Goal: Transaction & Acquisition: Purchase product/service

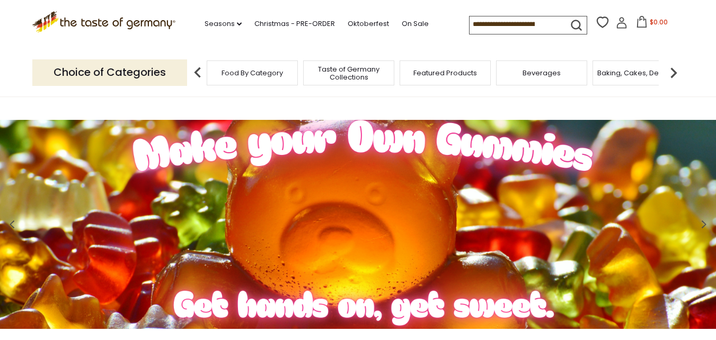
click at [197, 70] on img at bounding box center [197, 72] width 21 height 21
click at [196, 70] on img at bounding box center [197, 72] width 21 height 21
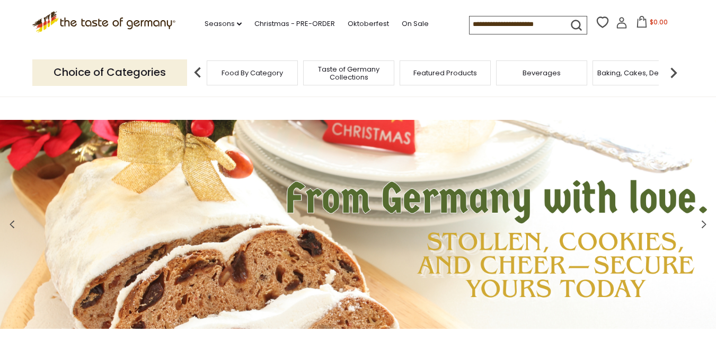
click at [232, 73] on span "Food By Category" at bounding box center [252, 73] width 61 height 8
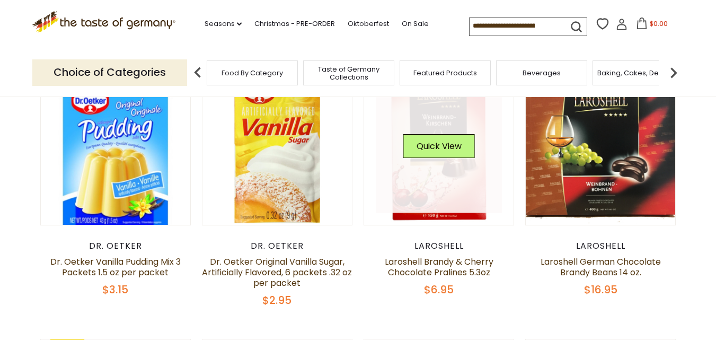
scroll to position [137, 0]
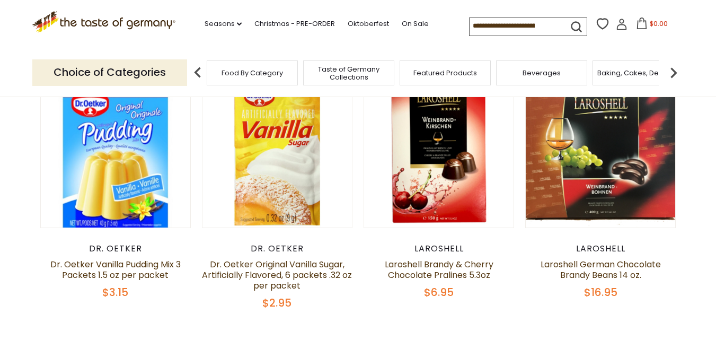
click at [539, 25] on input at bounding box center [514, 25] width 90 height 15
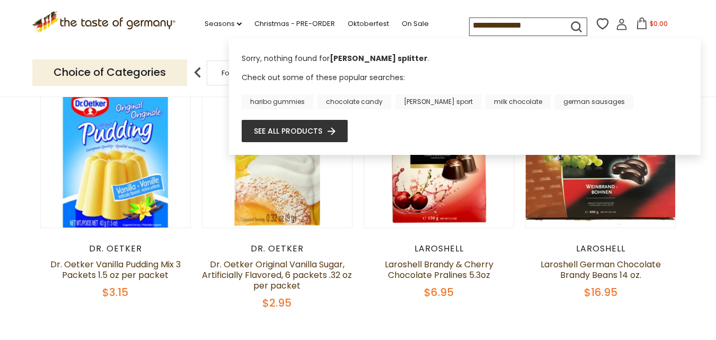
type input "**********"
click at [572, 25] on icon "submit" at bounding box center [576, 27] width 14 height 14
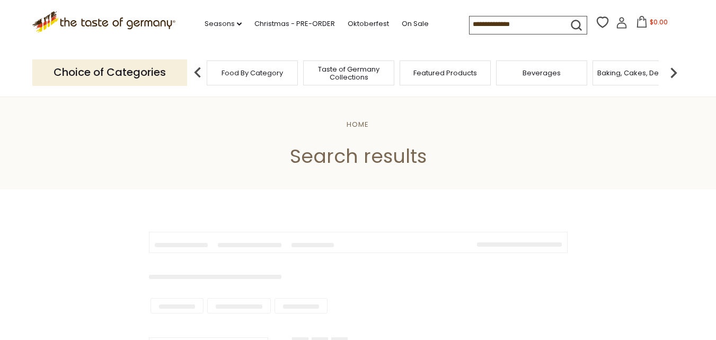
type input "**********"
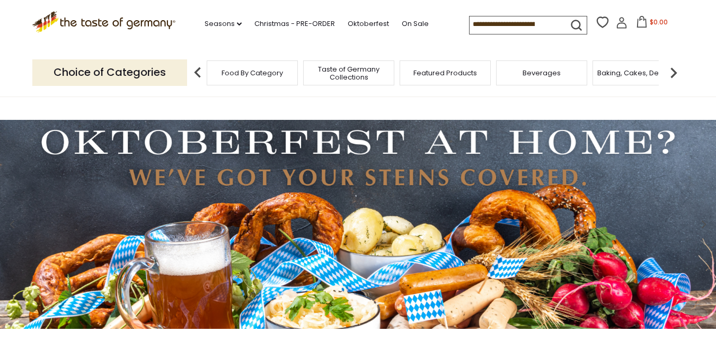
click at [234, 76] on span "Food By Category" at bounding box center [252, 73] width 61 height 8
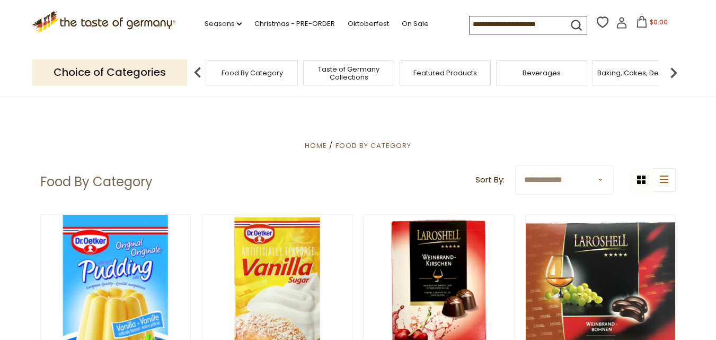
click at [676, 73] on img at bounding box center [673, 72] width 21 height 21
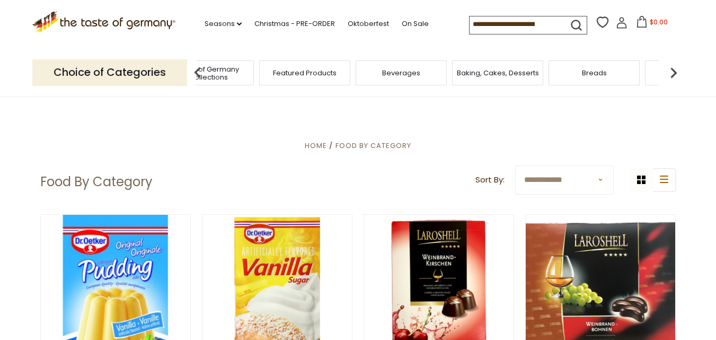
click at [672, 72] on img at bounding box center [673, 72] width 21 height 21
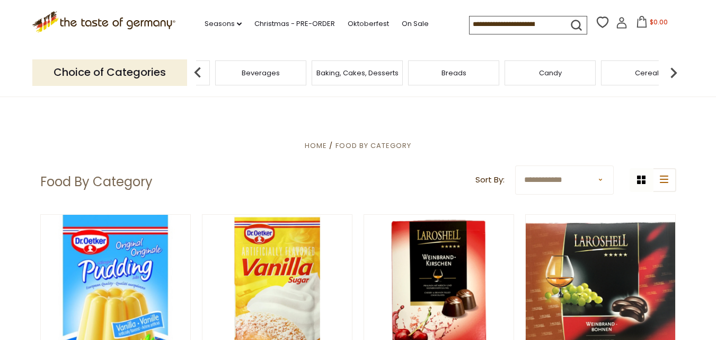
click at [672, 72] on img at bounding box center [673, 72] width 21 height 21
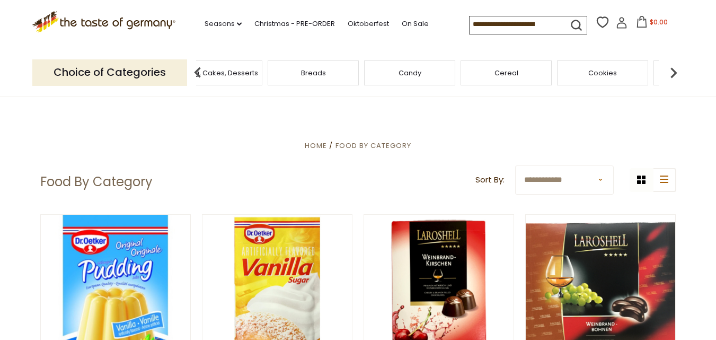
click at [672, 72] on img at bounding box center [673, 72] width 21 height 21
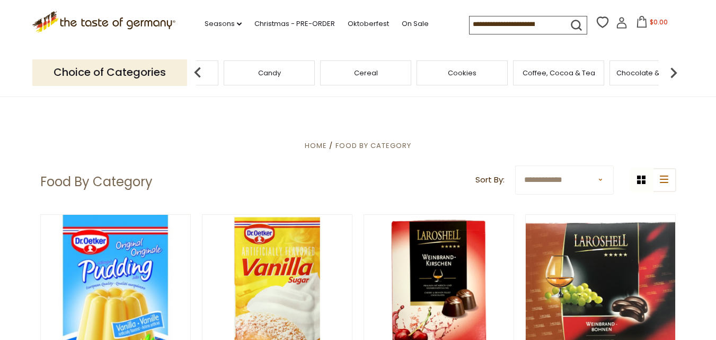
click at [672, 72] on img at bounding box center [673, 72] width 21 height 21
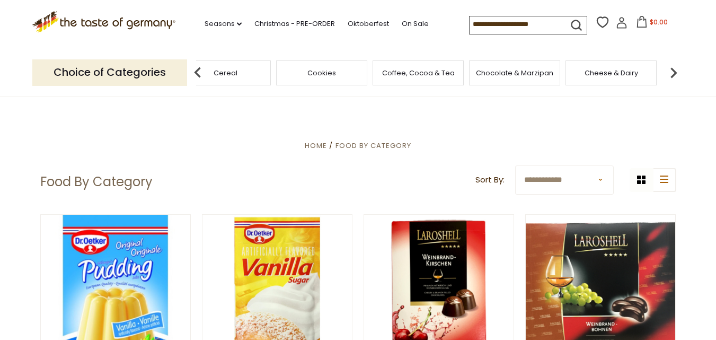
click at [672, 71] on img at bounding box center [673, 72] width 21 height 21
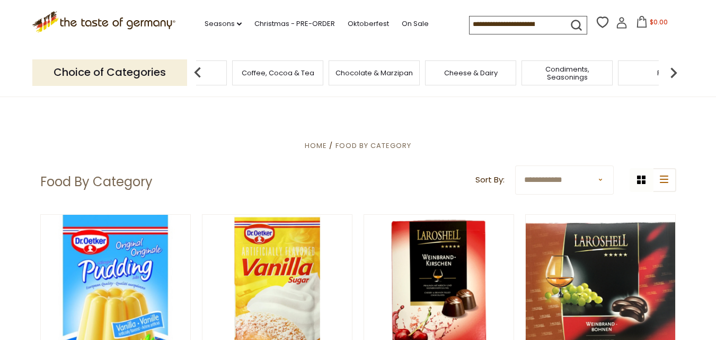
click at [672, 71] on img at bounding box center [673, 72] width 21 height 21
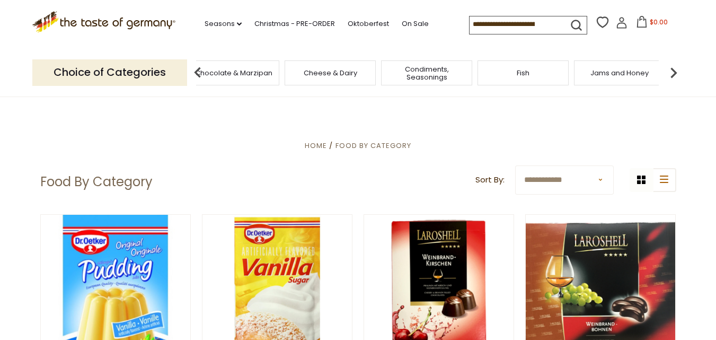
click at [436, 73] on span "Condiments, Seasonings" at bounding box center [426, 73] width 85 height 16
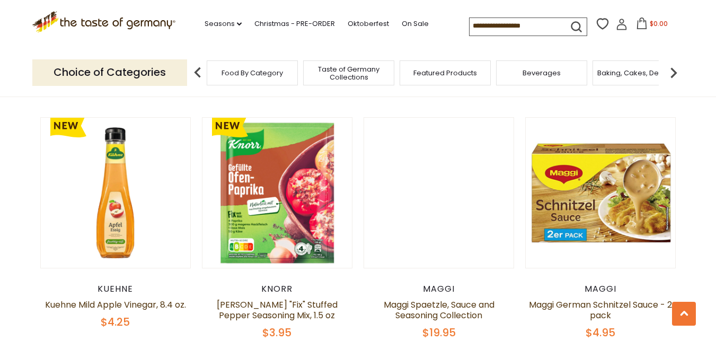
scroll to position [2384, 0]
